Goal: Task Accomplishment & Management: Manage account settings

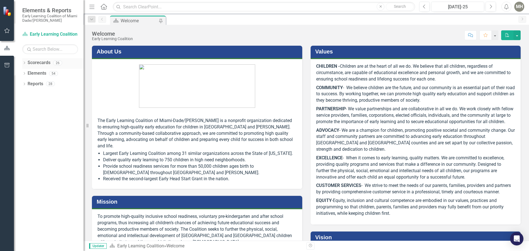
click at [24, 62] on div "Dropdown" at bounding box center [24, 63] width 4 height 5
click at [31, 72] on link "Early Learning Coalition" at bounding box center [57, 73] width 53 height 6
click at [27, 72] on icon "Dropdown" at bounding box center [27, 73] width 4 height 3
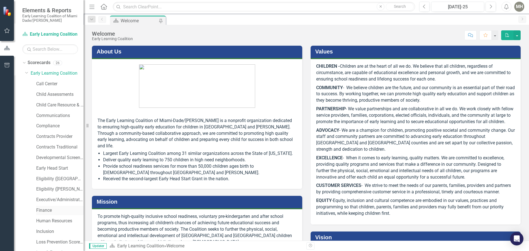
click at [42, 209] on link "Finance" at bounding box center [59, 210] width 47 height 6
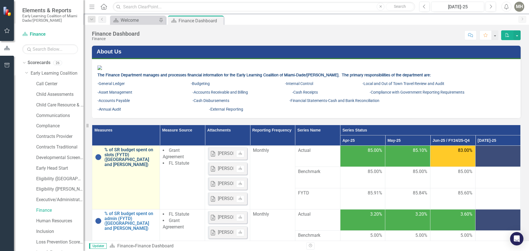
click at [126, 167] on link "% of SR budget spent on slots (FYTD) ([GEOGRAPHIC_DATA] and [PERSON_NAME])" at bounding box center [130, 157] width 52 height 20
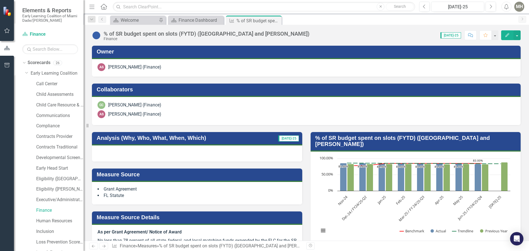
click at [129, 137] on h3 "Analysis (Why, Who, What, When, Which)" at bounding box center [182, 138] width 170 height 6
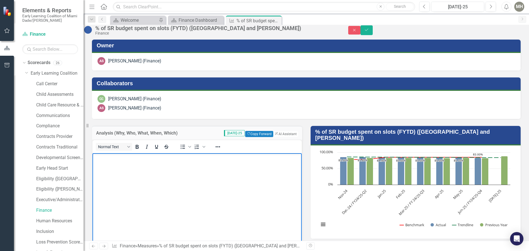
click at [114, 165] on body "Rich Text Area. Press ALT-0 for help." at bounding box center [196, 195] width 209 height 84
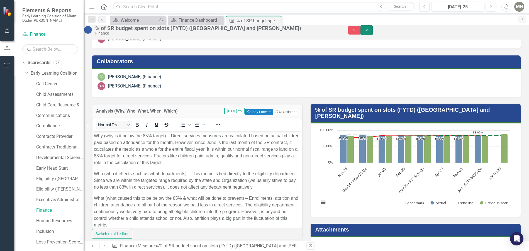
click at [369, 32] on icon "Save" at bounding box center [366, 30] width 5 height 4
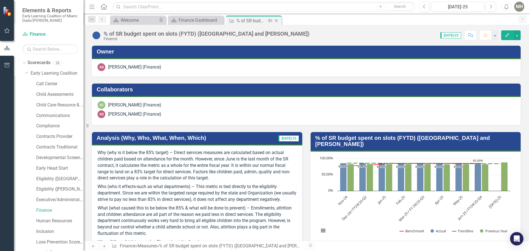
click at [277, 21] on icon "Close" at bounding box center [277, 20] width 6 height 4
